Goal: Task Accomplishment & Management: Use online tool/utility

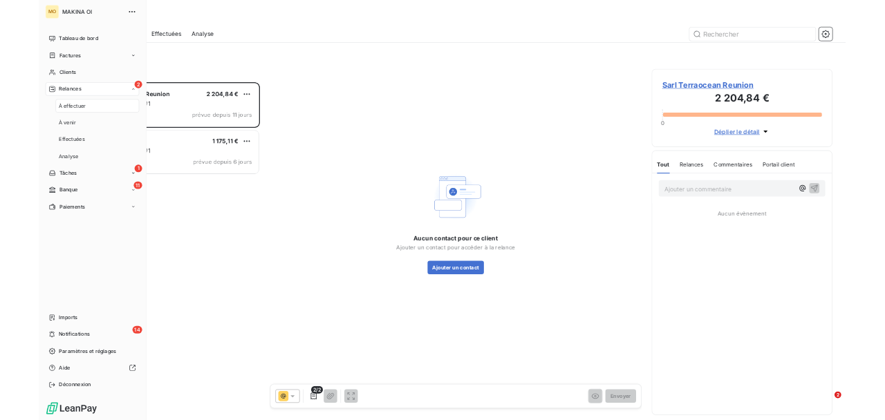
scroll to position [556, 297]
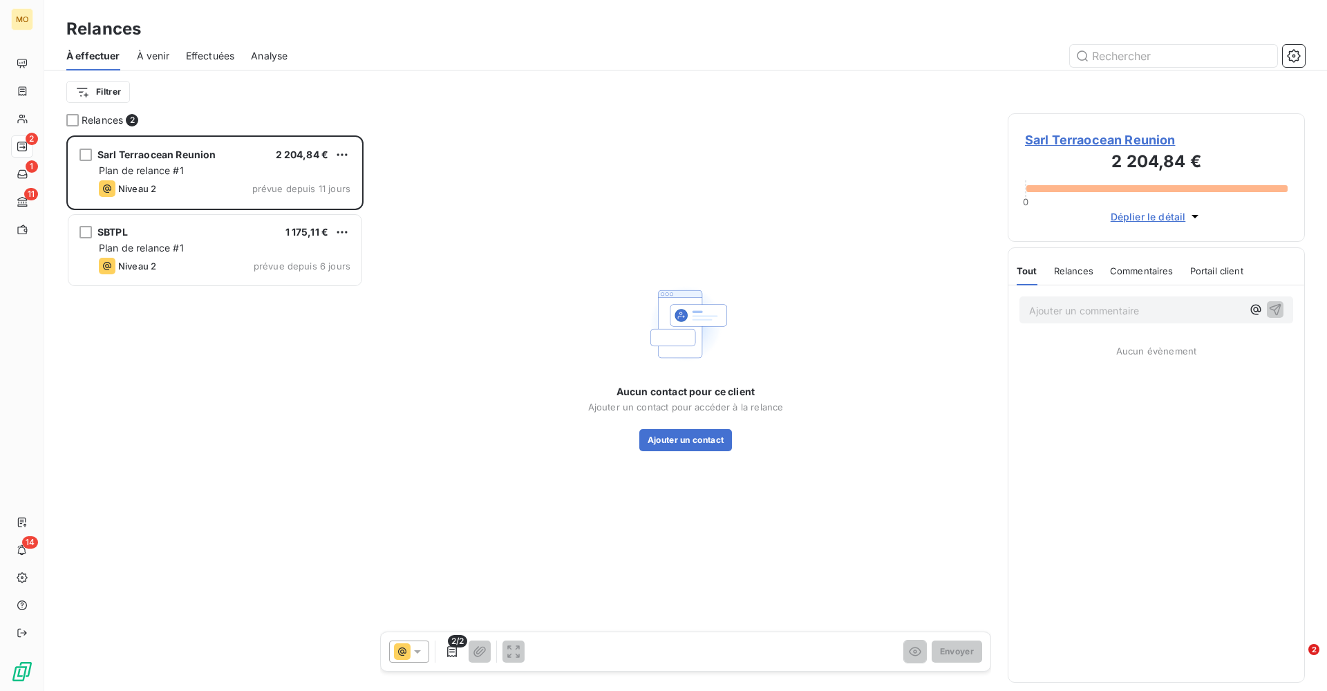
click at [1190, 466] on div "Ajouter un commentaire ﻿ Aucun évènement" at bounding box center [1156, 483] width 296 height 397
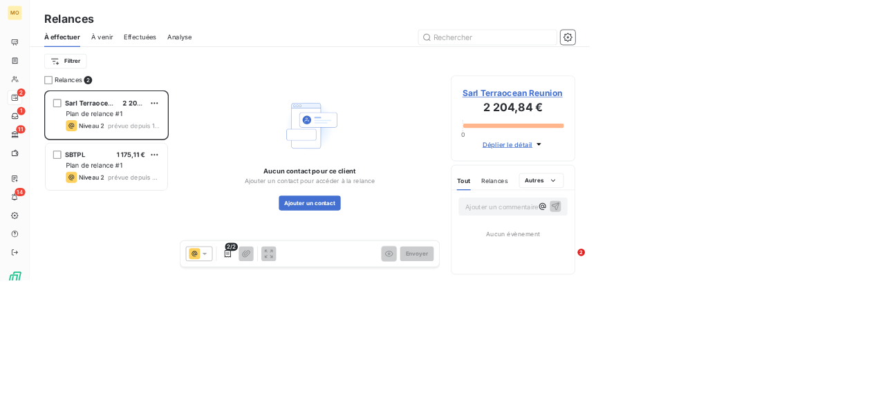
scroll to position [285, 187]
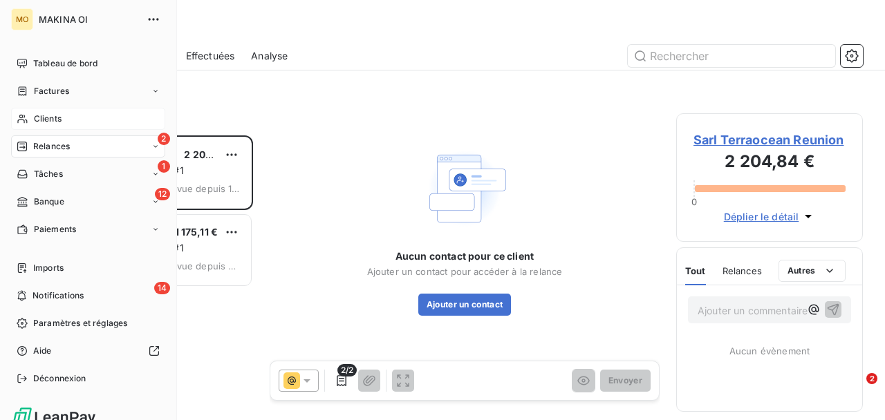
click at [49, 113] on span "Clients" at bounding box center [48, 119] width 28 height 12
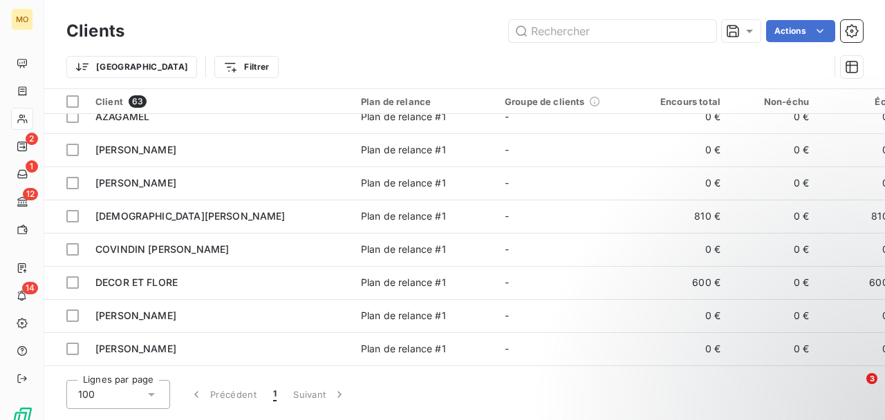
scroll to position [79, 0]
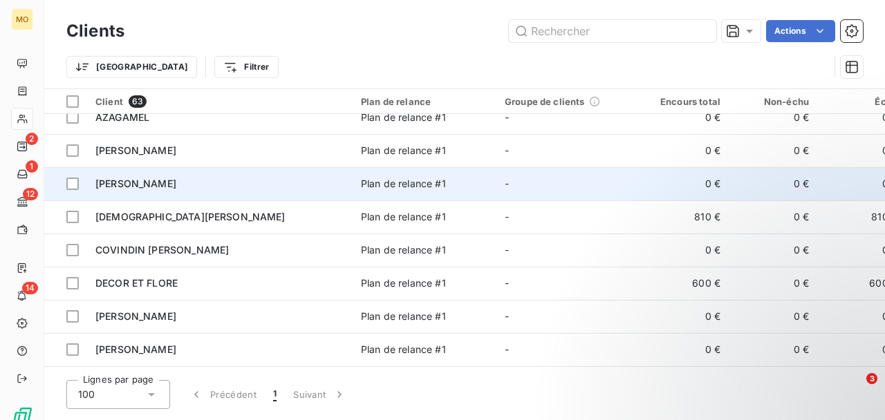
click at [262, 183] on div "[PERSON_NAME]" at bounding box center [219, 184] width 249 height 14
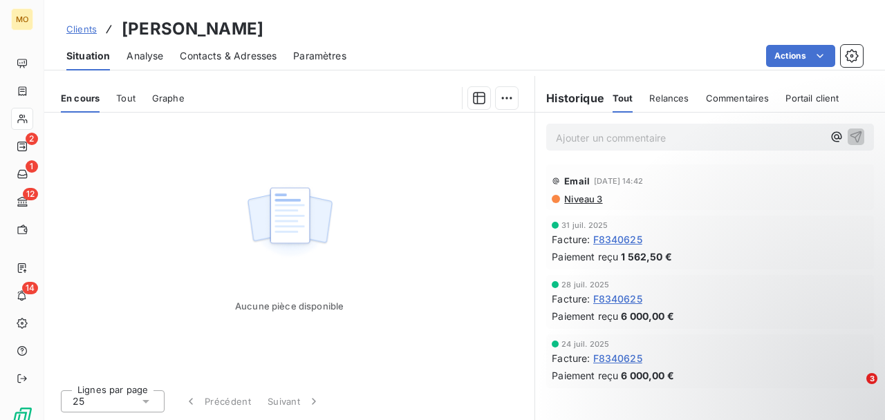
click at [622, 238] on span "F8340625" at bounding box center [617, 239] width 49 height 15
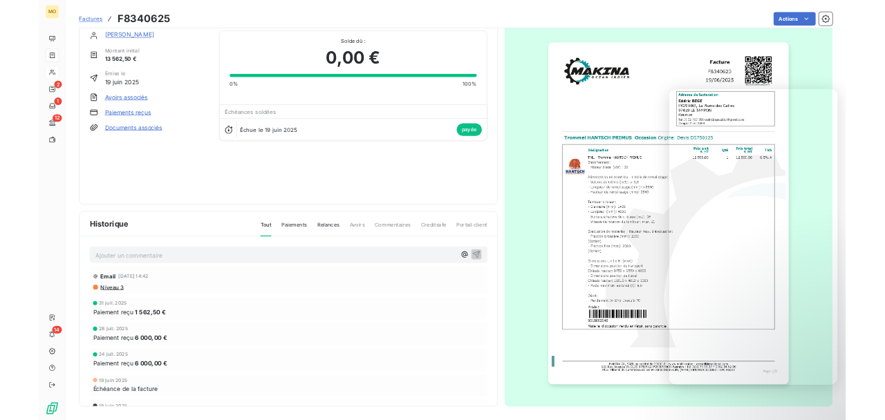
scroll to position [21, 0]
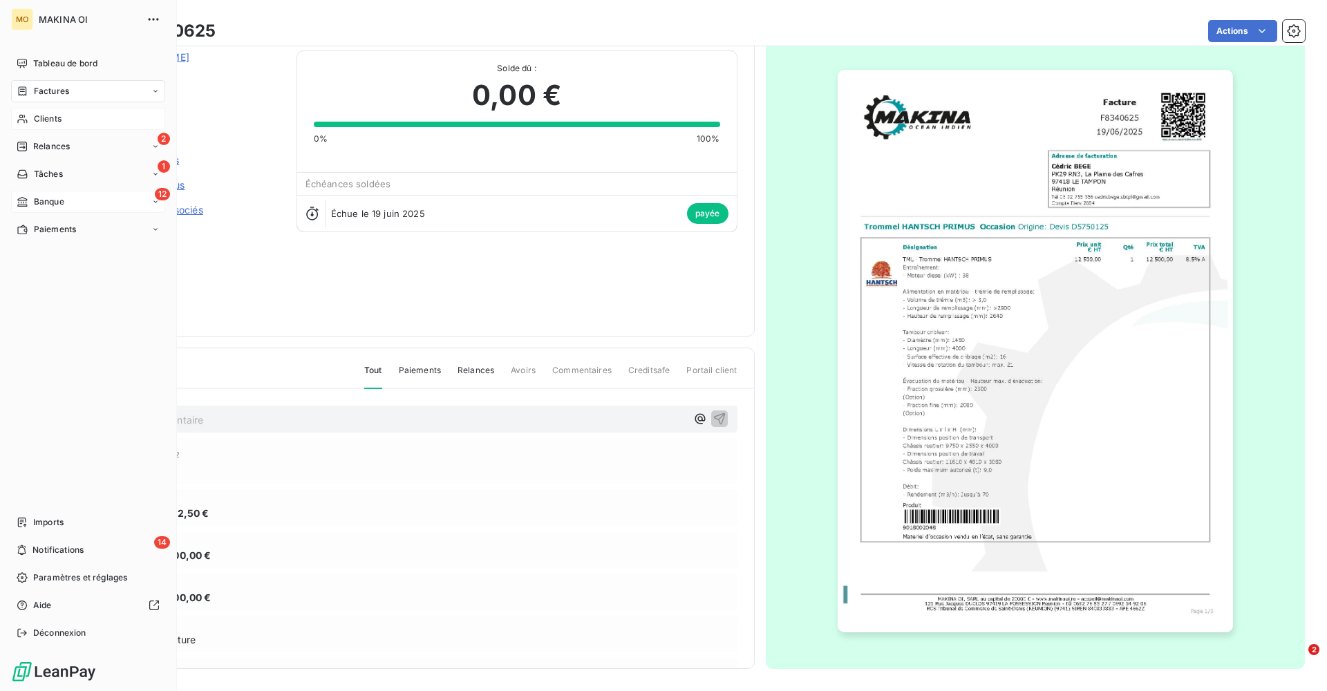
click at [58, 208] on div "12 Banque" at bounding box center [88, 202] width 154 height 22
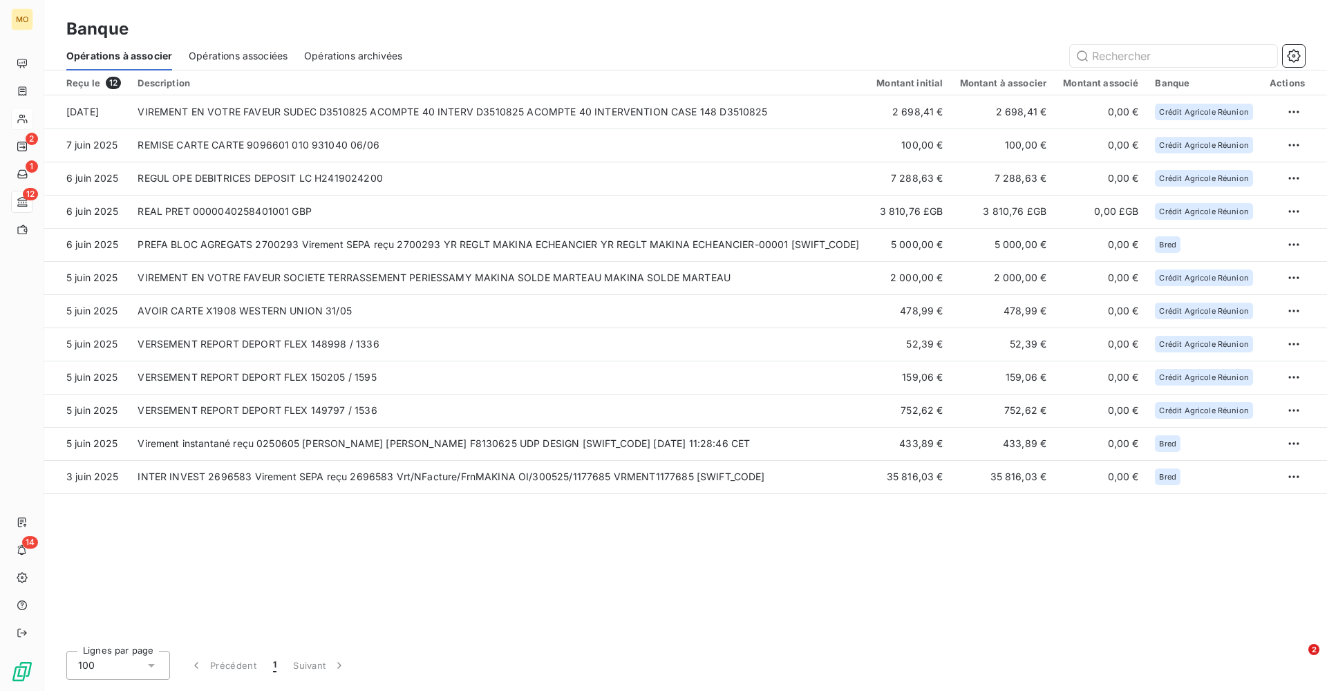
click at [260, 59] on span "Opérations associées" at bounding box center [238, 56] width 99 height 14
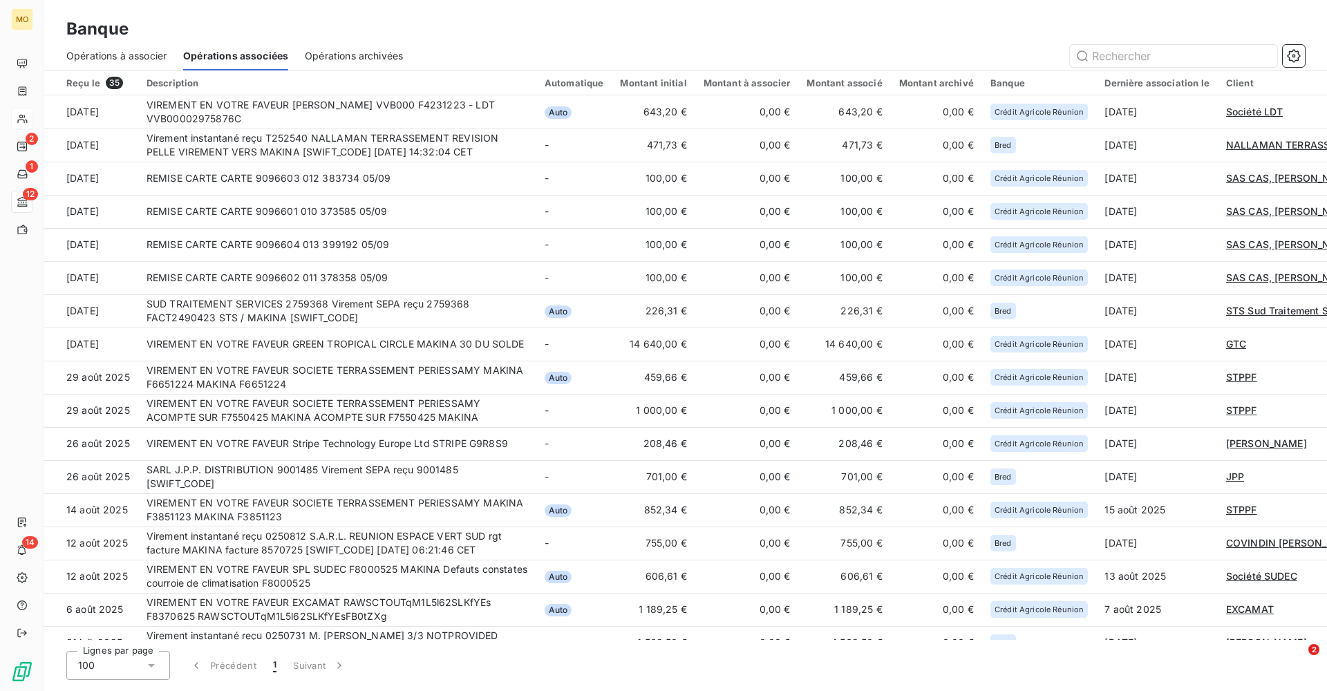
click at [114, 55] on span "Opérations à associer" at bounding box center [116, 56] width 100 height 14
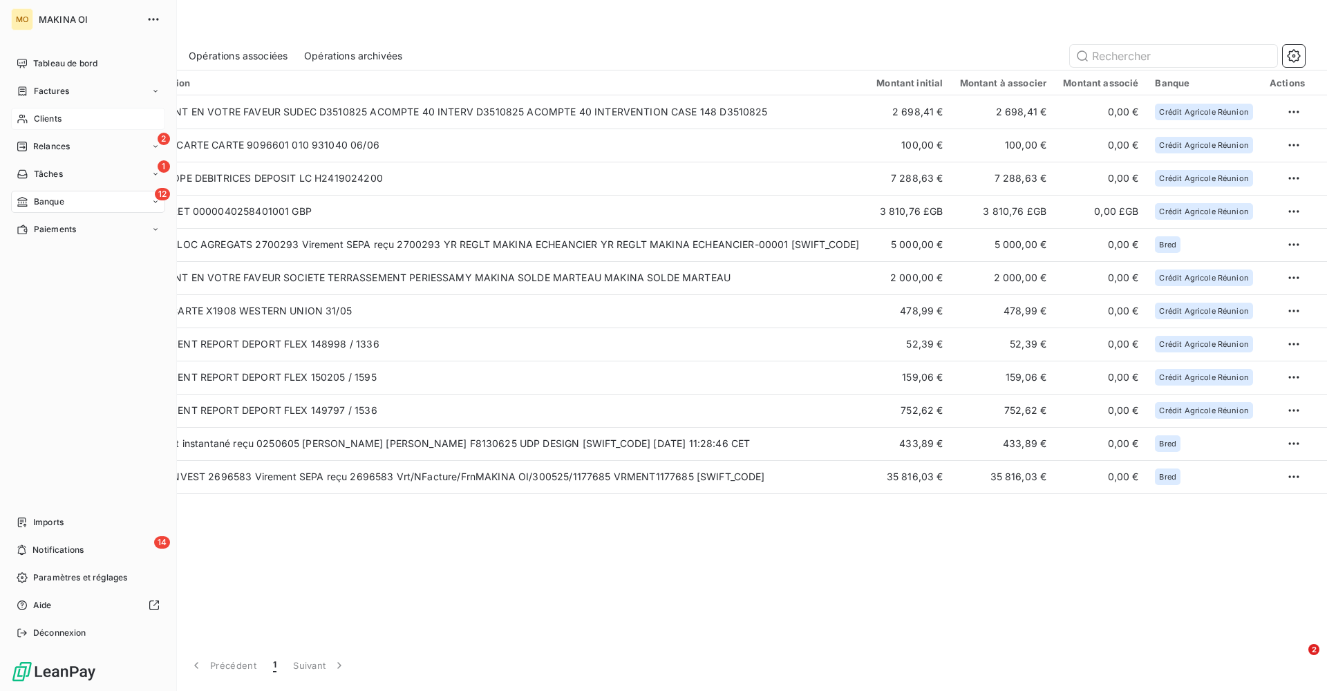
click at [39, 115] on span "Clients" at bounding box center [48, 119] width 28 height 12
